Goal: Register for event/course

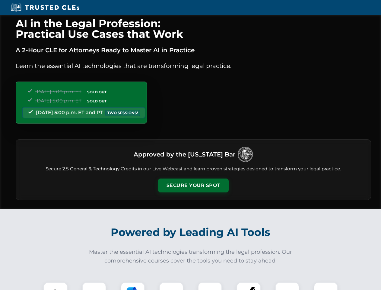
click at [193, 185] on button "Secure Your Spot" at bounding box center [193, 185] width 71 height 14
click at [56, 286] on img at bounding box center [56, 294] width 18 height 18
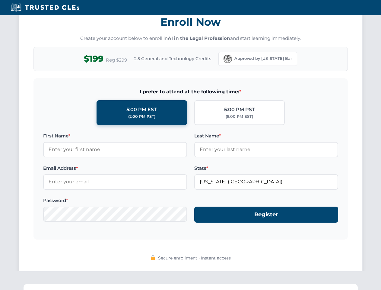
scroll to position [593, 0]
